Goal: Unclear

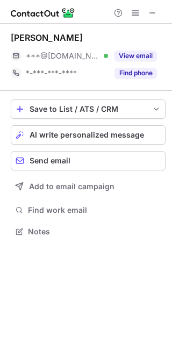
scroll to position [224, 172]
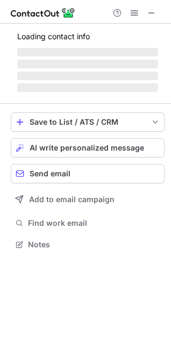
scroll to position [234, 171]
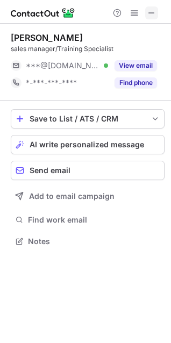
click at [156, 9] on button at bounding box center [151, 12] width 13 height 13
click at [155, 11] on span at bounding box center [151, 13] width 9 height 9
